Goal: Check status: Check status

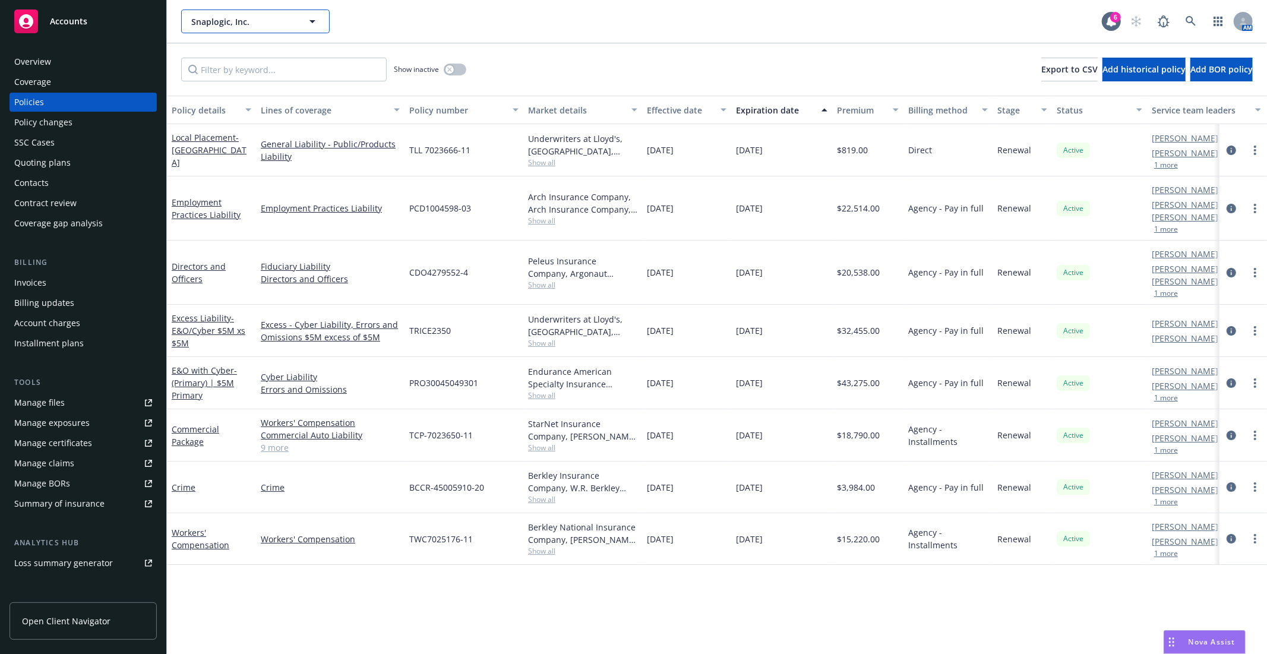
click at [257, 21] on span "Snaplogic, Inc." at bounding box center [242, 21] width 103 height 12
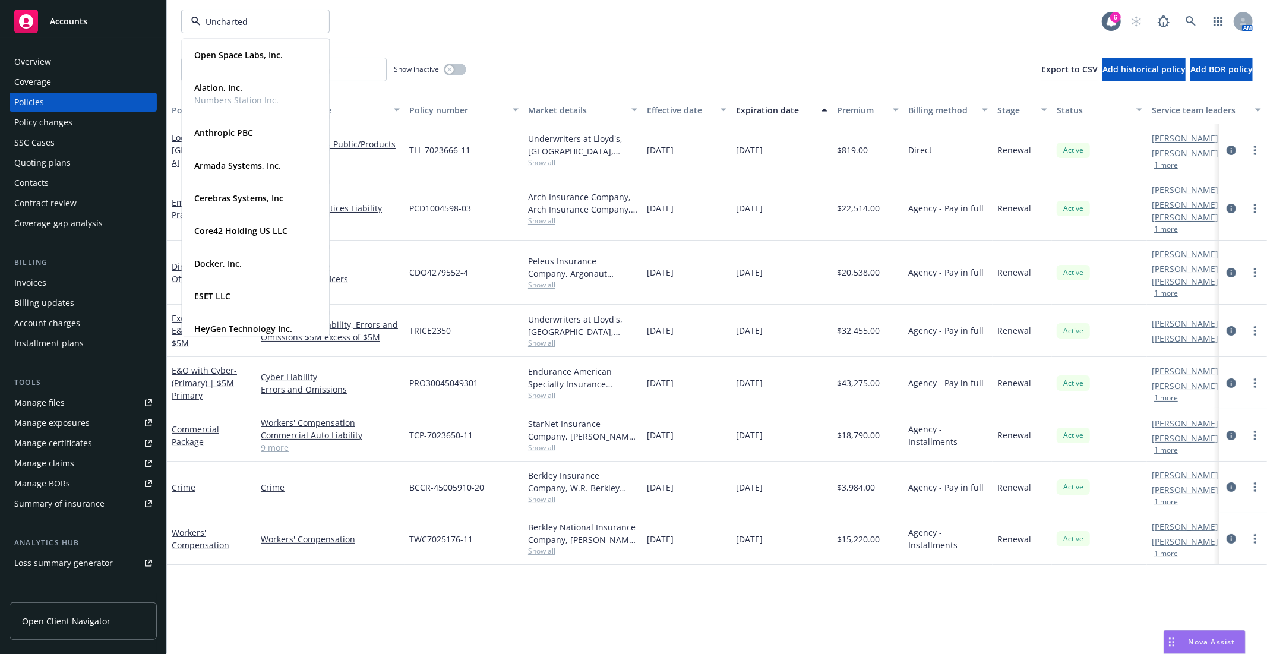
type input "Uncharted"
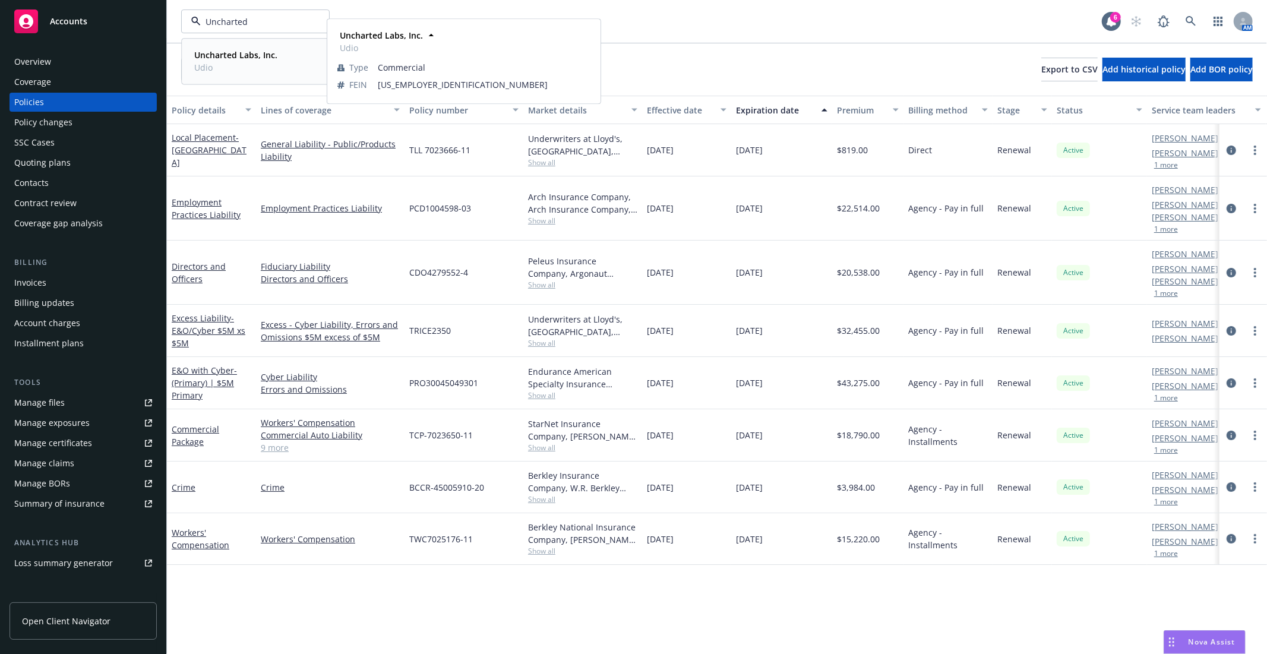
click at [252, 49] on strong "Uncharted Labs, Inc." at bounding box center [235, 54] width 83 height 11
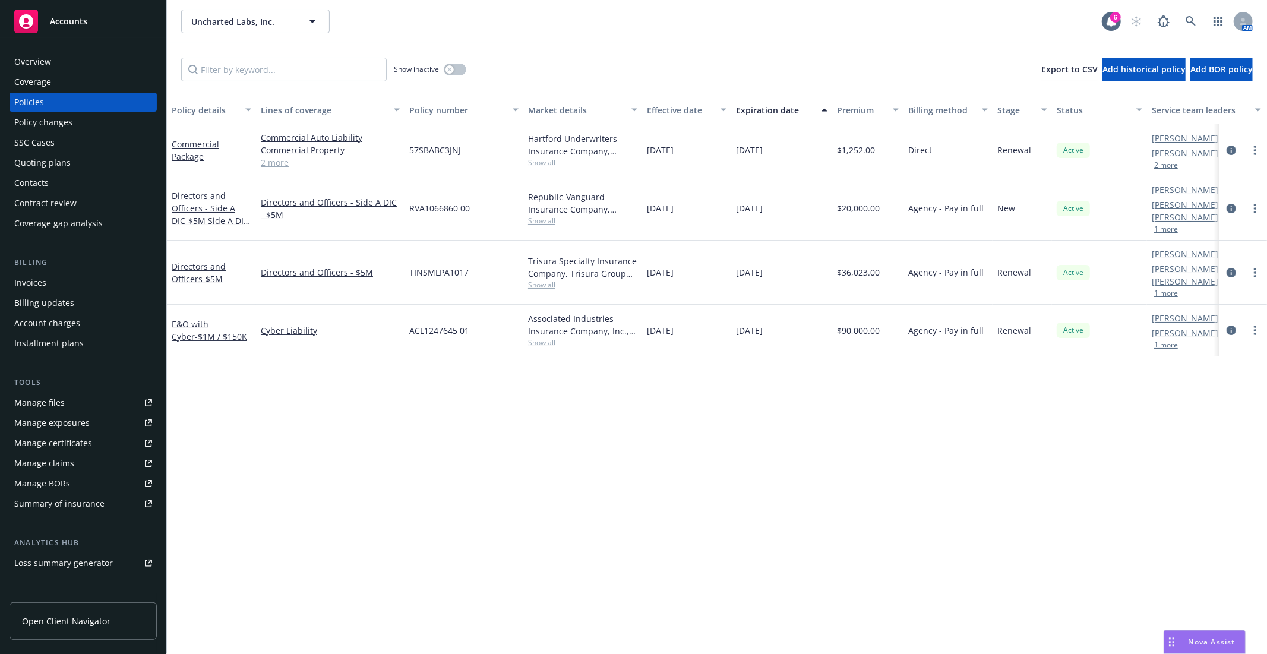
click at [46, 156] on div "Quoting plans" at bounding box center [42, 162] width 56 height 19
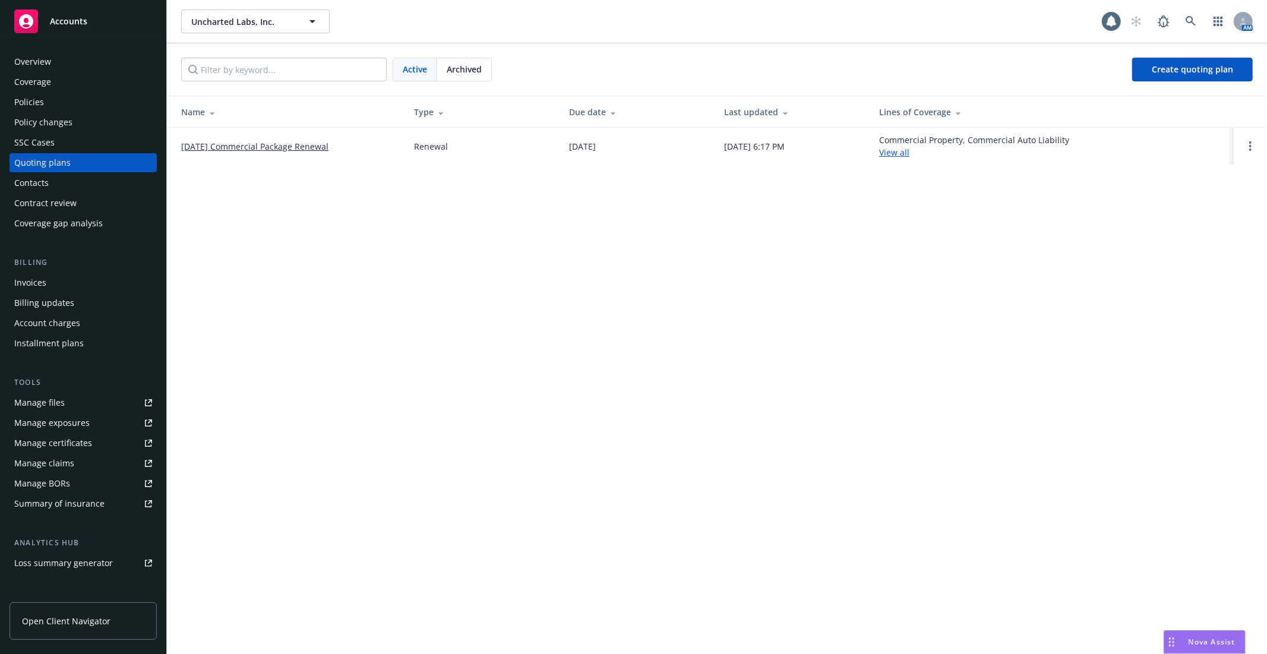
click at [257, 147] on link "[DATE] Commercial Package Renewal" at bounding box center [254, 146] width 147 height 12
click at [476, 65] on span "Archived" at bounding box center [464, 69] width 35 height 12
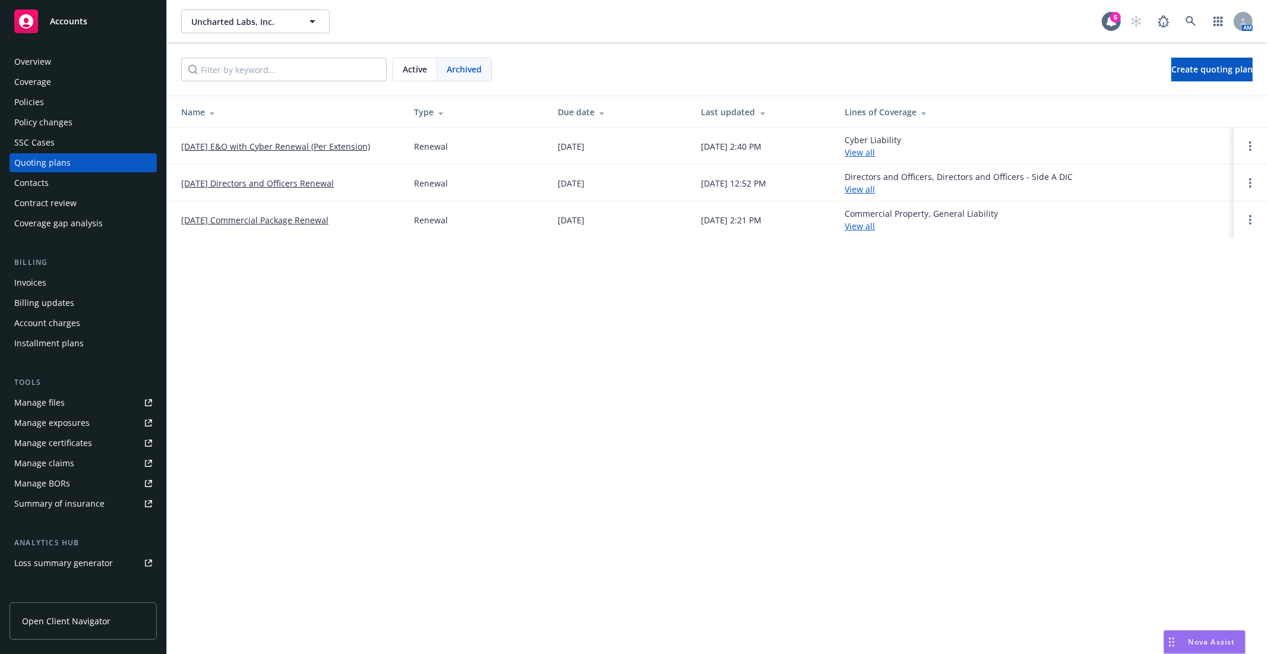
click at [254, 144] on link "[DATE] E&O with Cyber Renewal (Per Extension)" at bounding box center [275, 146] width 189 height 12
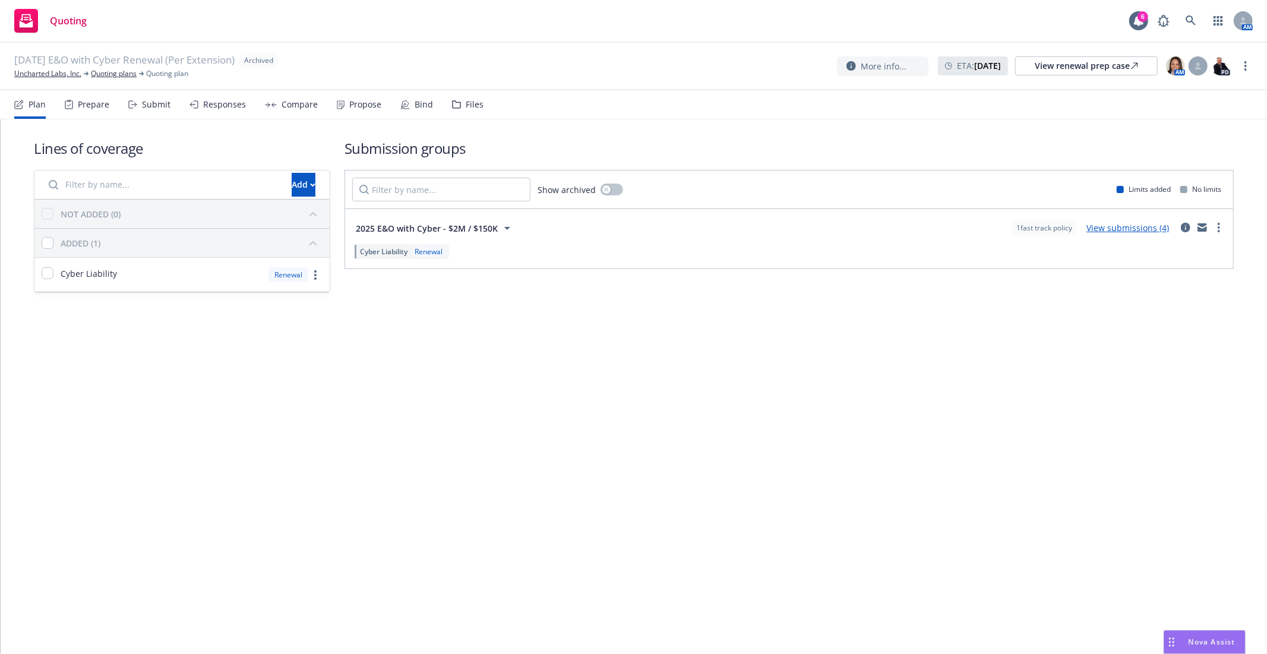
click at [1123, 229] on link "View submissions (4)" at bounding box center [1128, 227] width 83 height 11
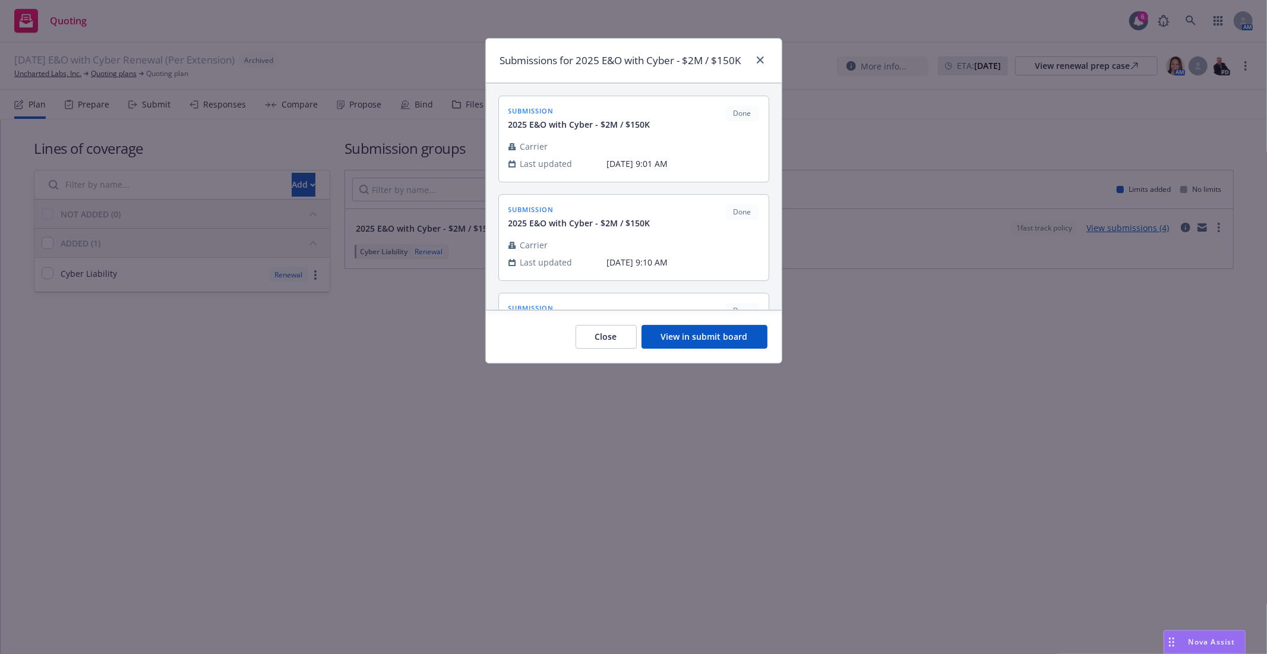
click at [738, 334] on button "View in submit board" at bounding box center [705, 337] width 126 height 24
